Goal: Information Seeking & Learning: Check status

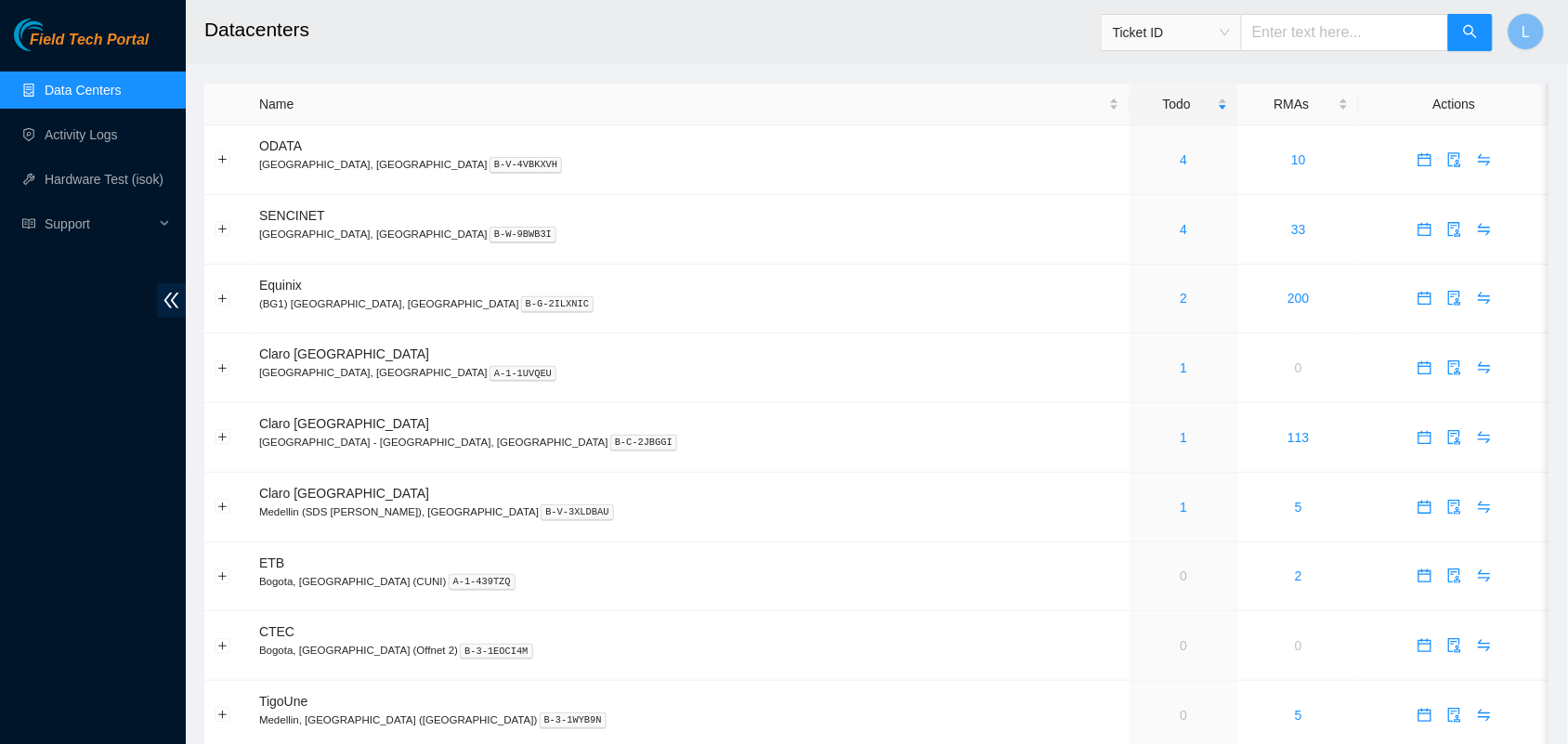
click at [54, 442] on div "Field Tech Portal Data Centers Activity Logs Hardware Test (isok) Support" at bounding box center [93, 381] width 186 height 726
click at [90, 346] on div "Field Tech Portal Data Centers Activity Logs Hardware Test (isok) Support" at bounding box center [93, 381] width 186 height 726
click at [79, 87] on link "Data Centers" at bounding box center [83, 90] width 77 height 15
click at [28, 340] on div "Field Tech Portal Data Centers Activity Logs Hardware Test (isok) Support" at bounding box center [93, 381] width 186 height 726
click at [86, 135] on link "Activity Logs" at bounding box center [82, 134] width 74 height 15
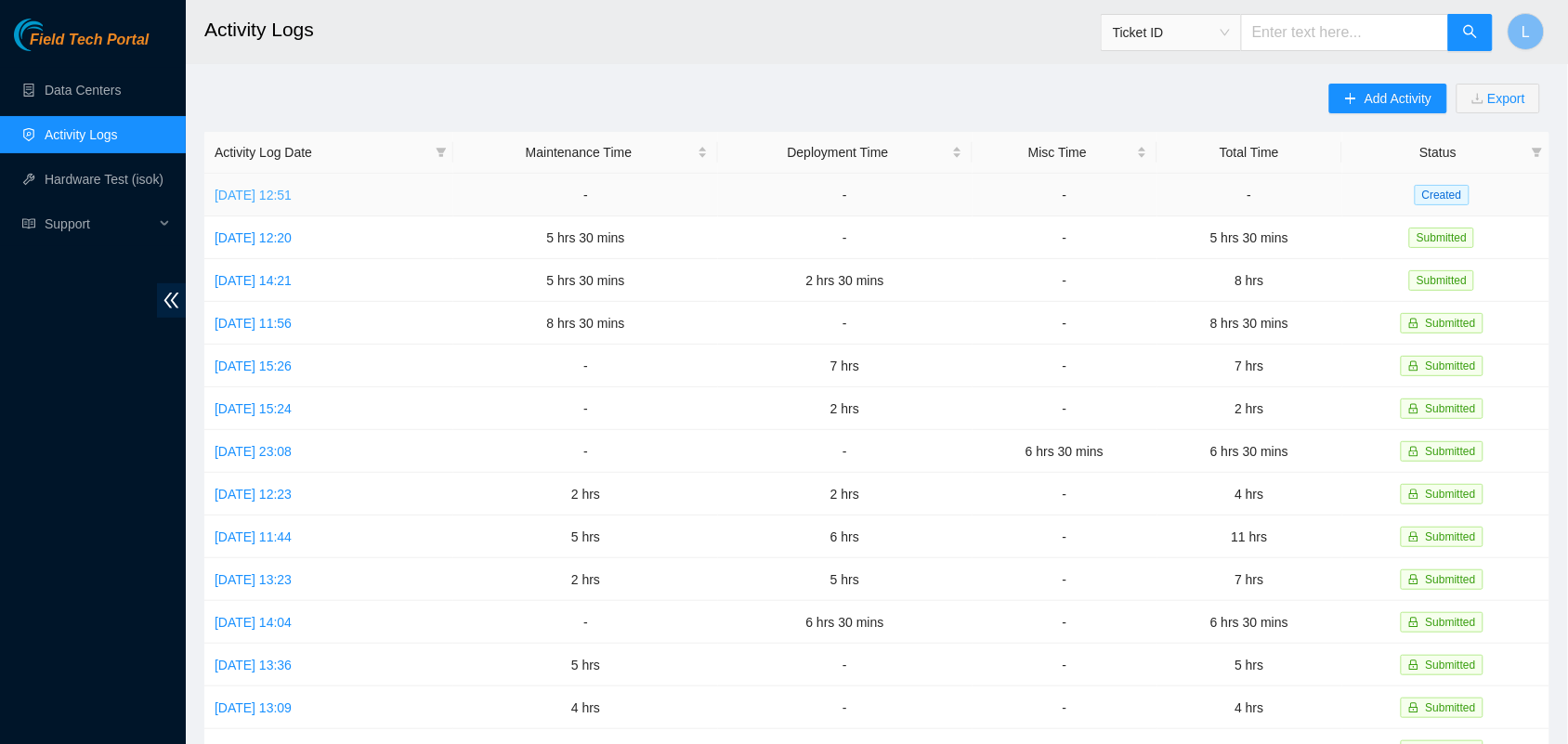
click at [292, 187] on link "[DATE] 12:51" at bounding box center [253, 194] width 77 height 15
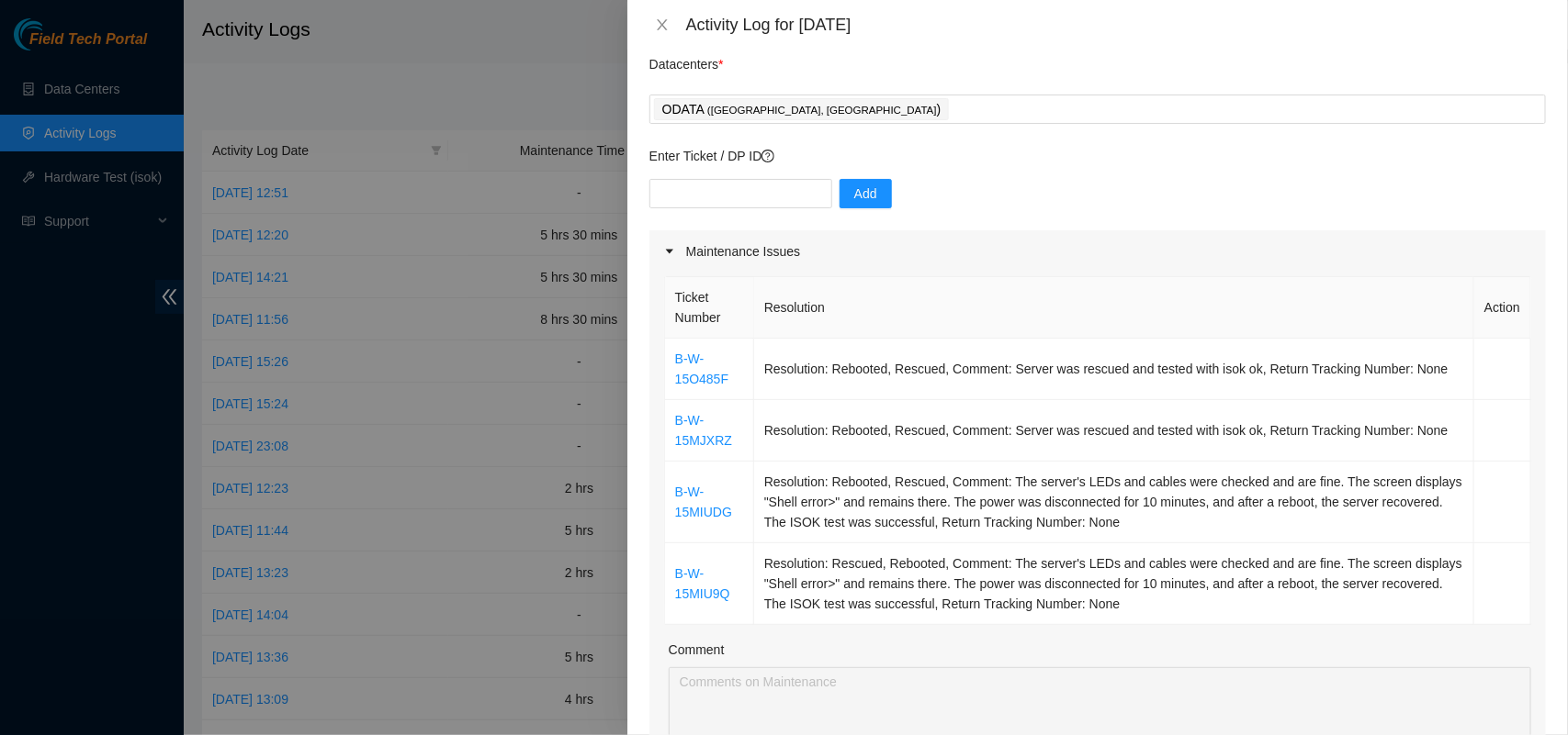
scroll to position [65, 0]
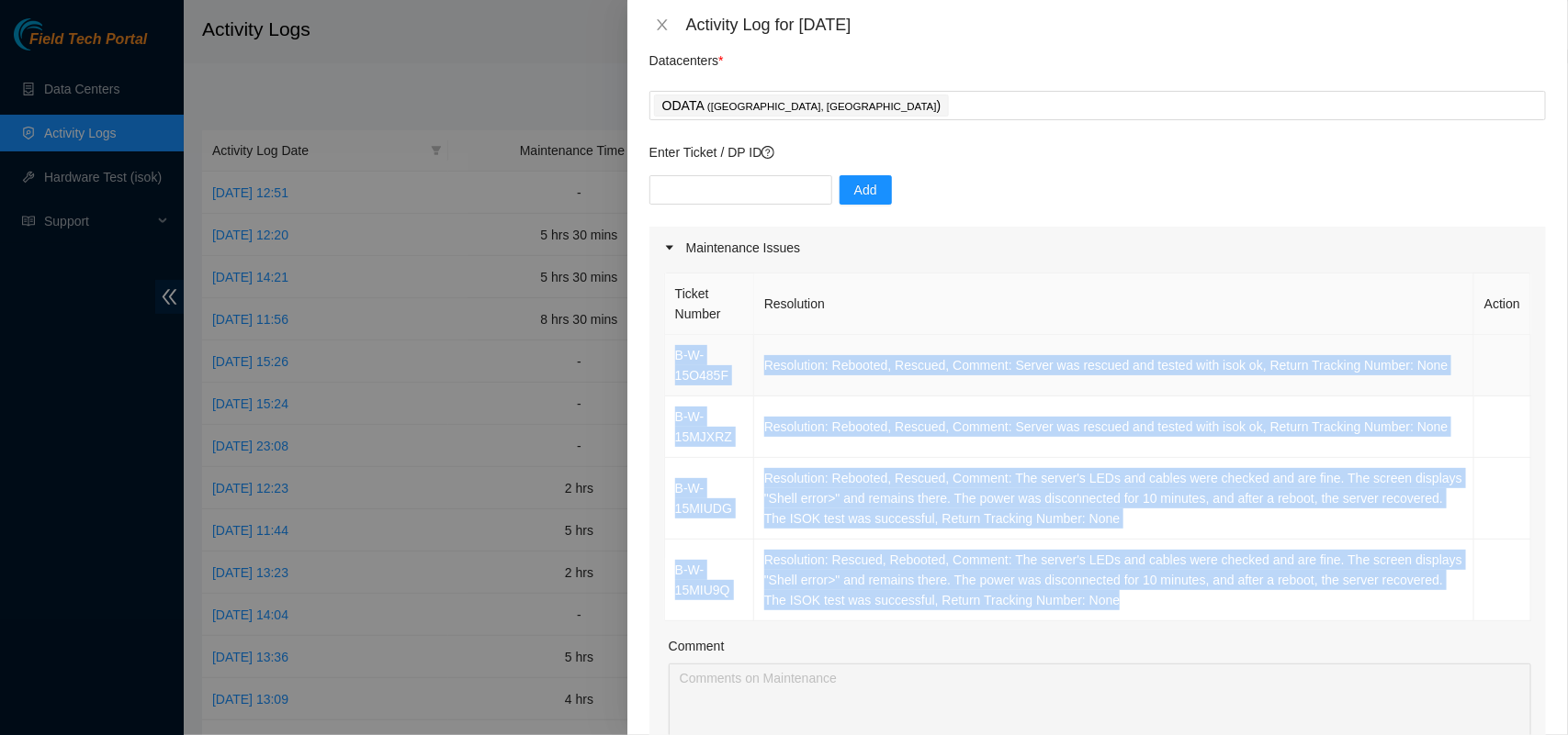
drag, startPoint x: 1158, startPoint y: 613, endPoint x: 673, endPoint y: 361, distance: 546.6
click at [673, 361] on tbody "B-W-15O485F Resolution: Rebooted, Rescued, Comment: Server was rescued and test…" at bounding box center [1098, 478] width 866 height 286
copy tbody "B-W-15O485F Resolution: Rebooted, Rescued, Comment: Server was rescued and test…"
